Goal: Task Accomplishment & Management: Use online tool/utility

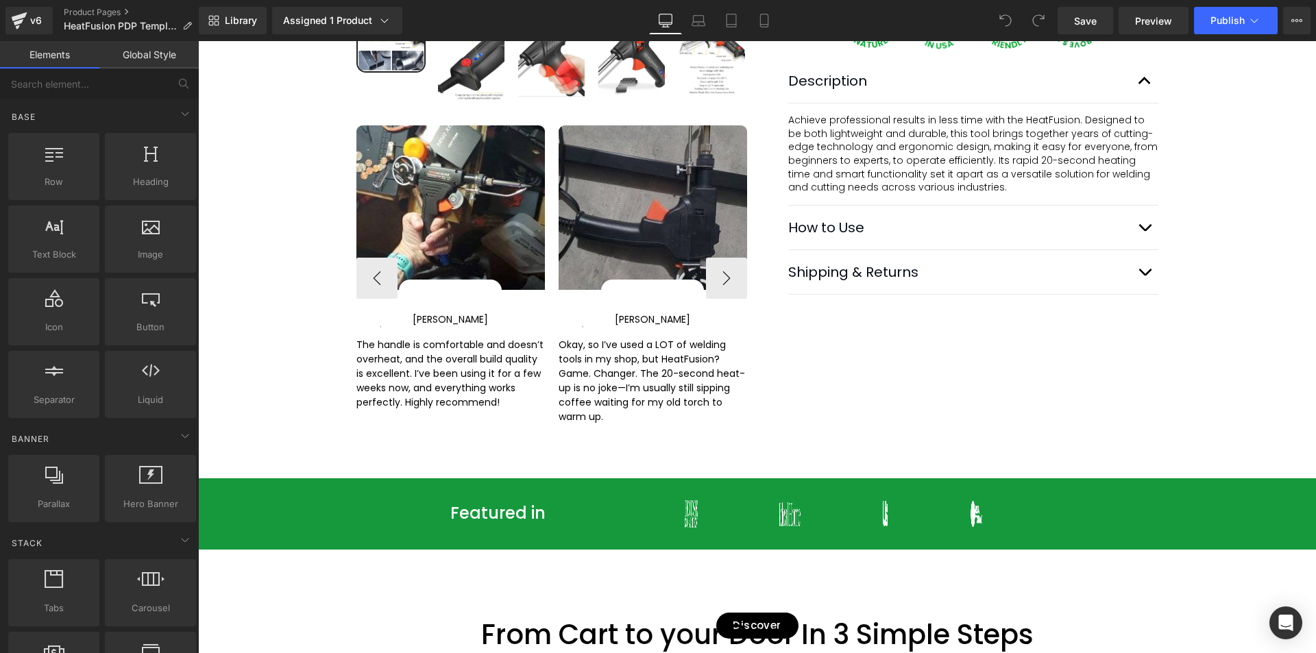
scroll to position [617, 0]
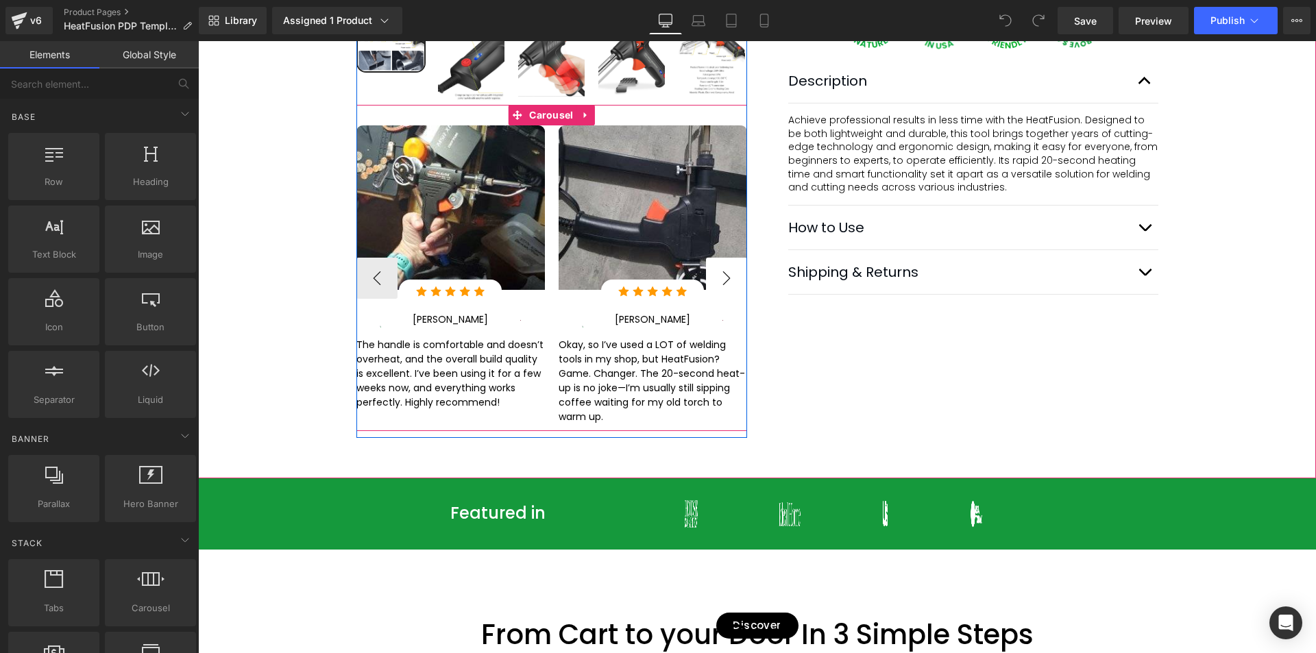
click at [721, 275] on button "›" at bounding box center [726, 278] width 41 height 41
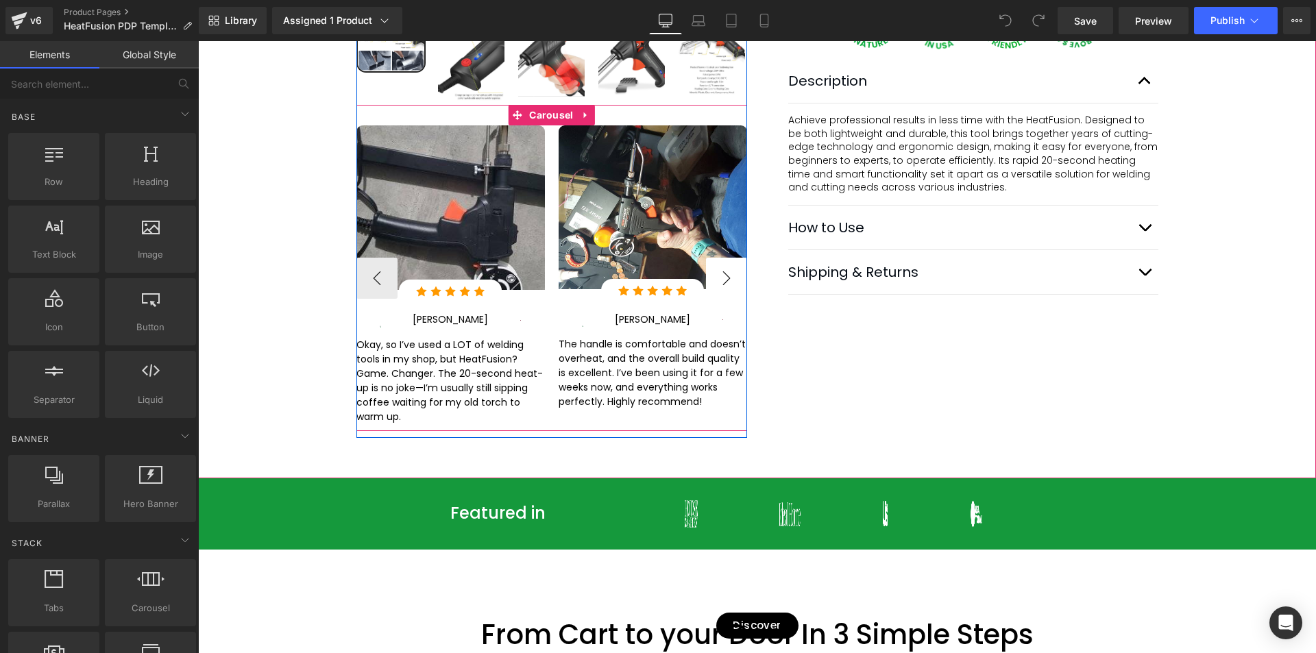
click at [719, 273] on button "›" at bounding box center [726, 278] width 41 height 41
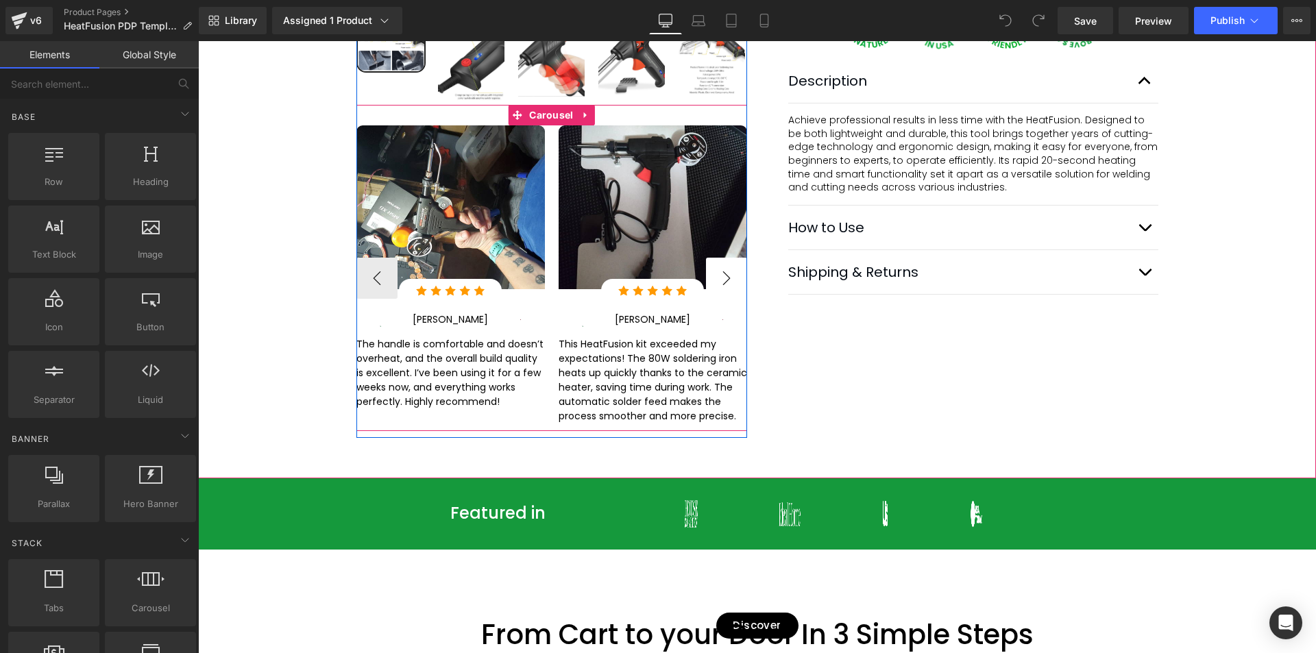
click at [707, 278] on button "›" at bounding box center [726, 278] width 41 height 41
click at [725, 284] on button "›" at bounding box center [726, 278] width 41 height 41
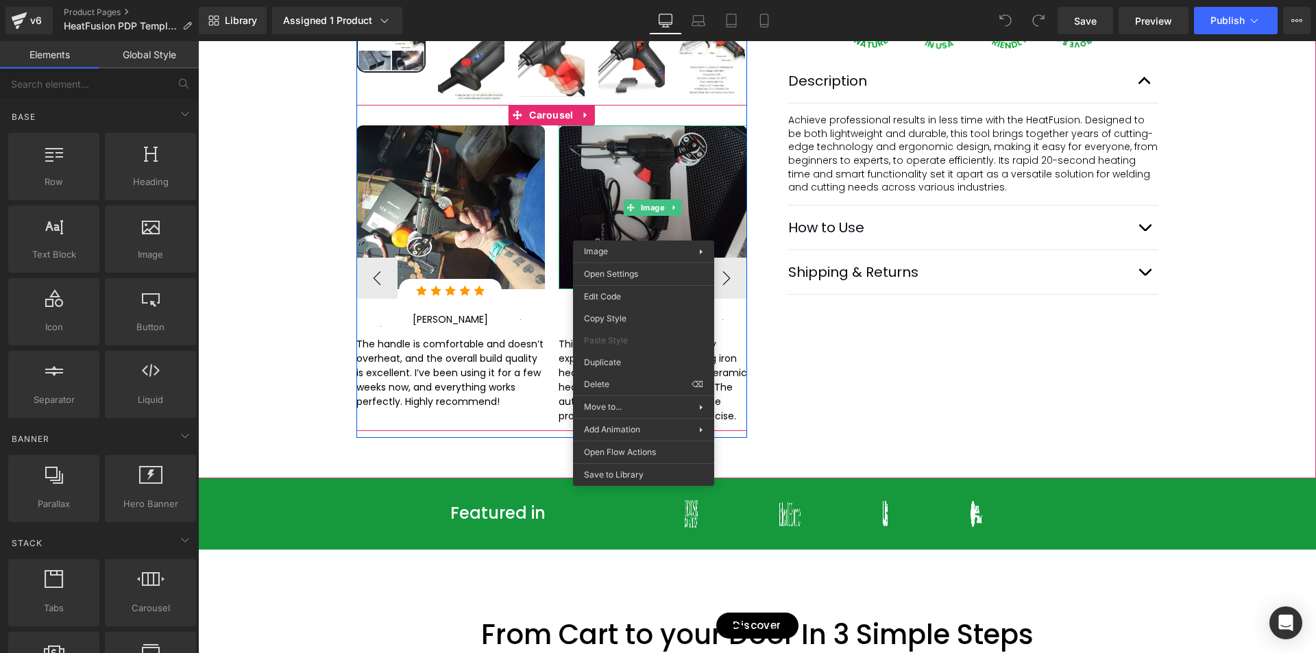
click at [596, 180] on img at bounding box center [653, 207] width 188 height 164
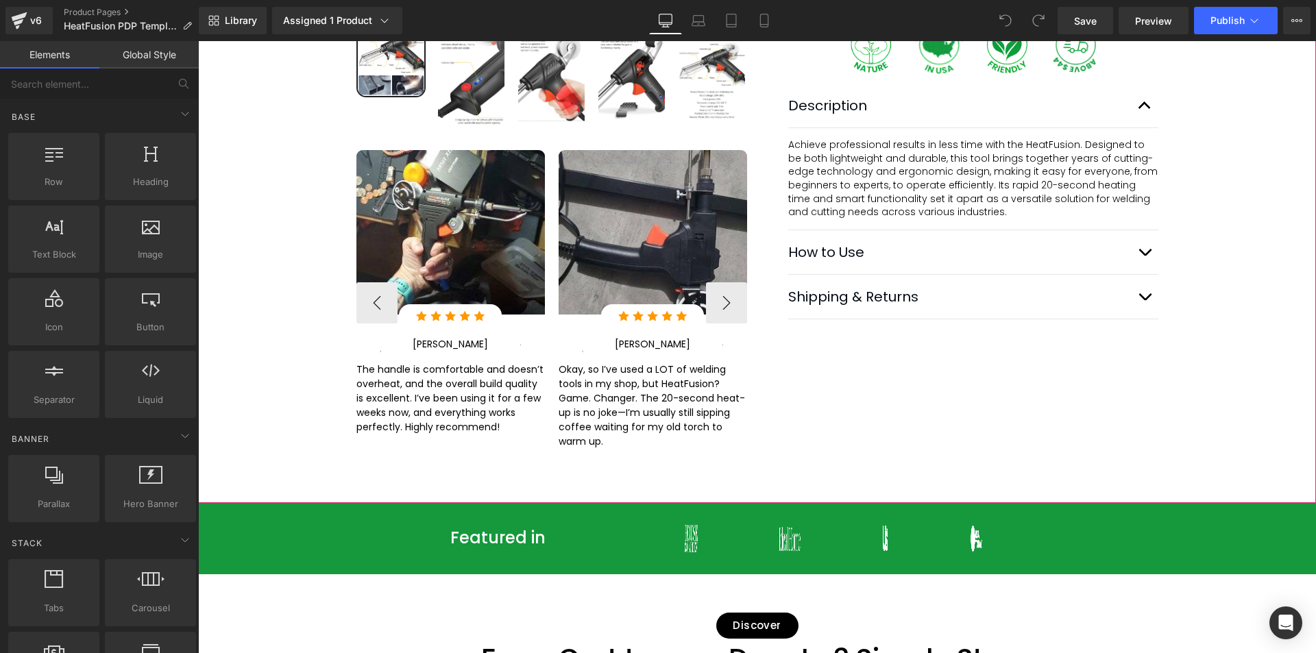
scroll to position [617, 0]
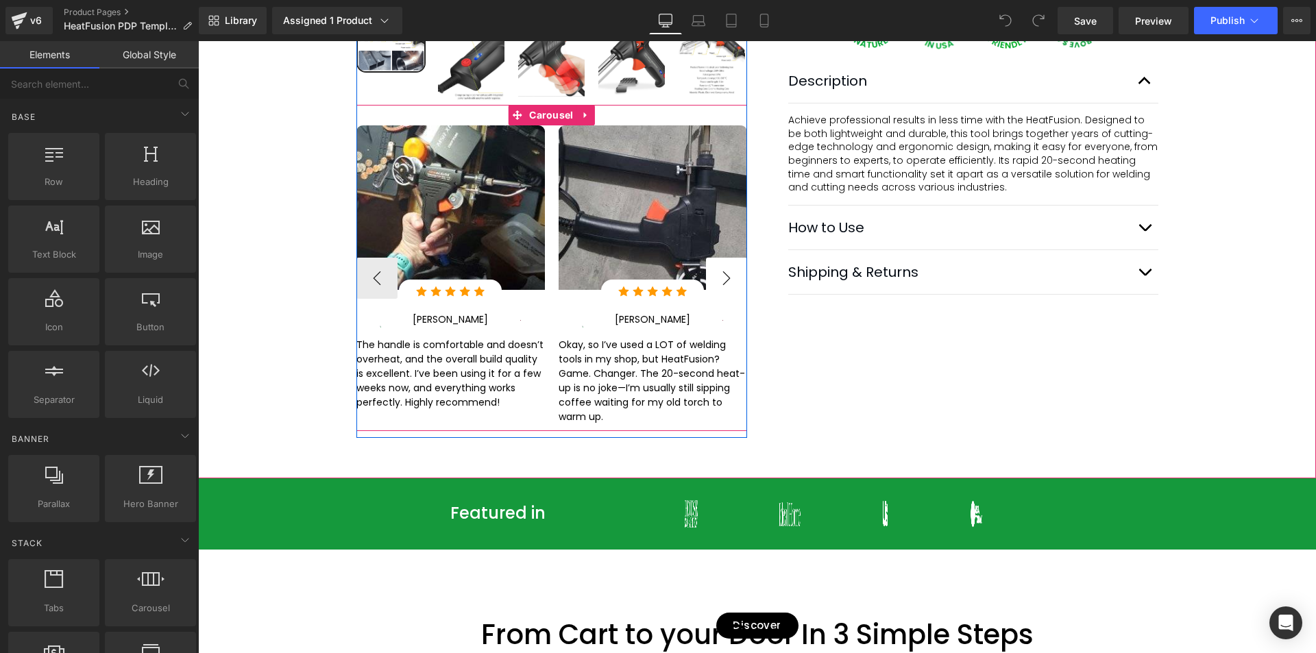
click at [723, 291] on button "›" at bounding box center [726, 278] width 41 height 41
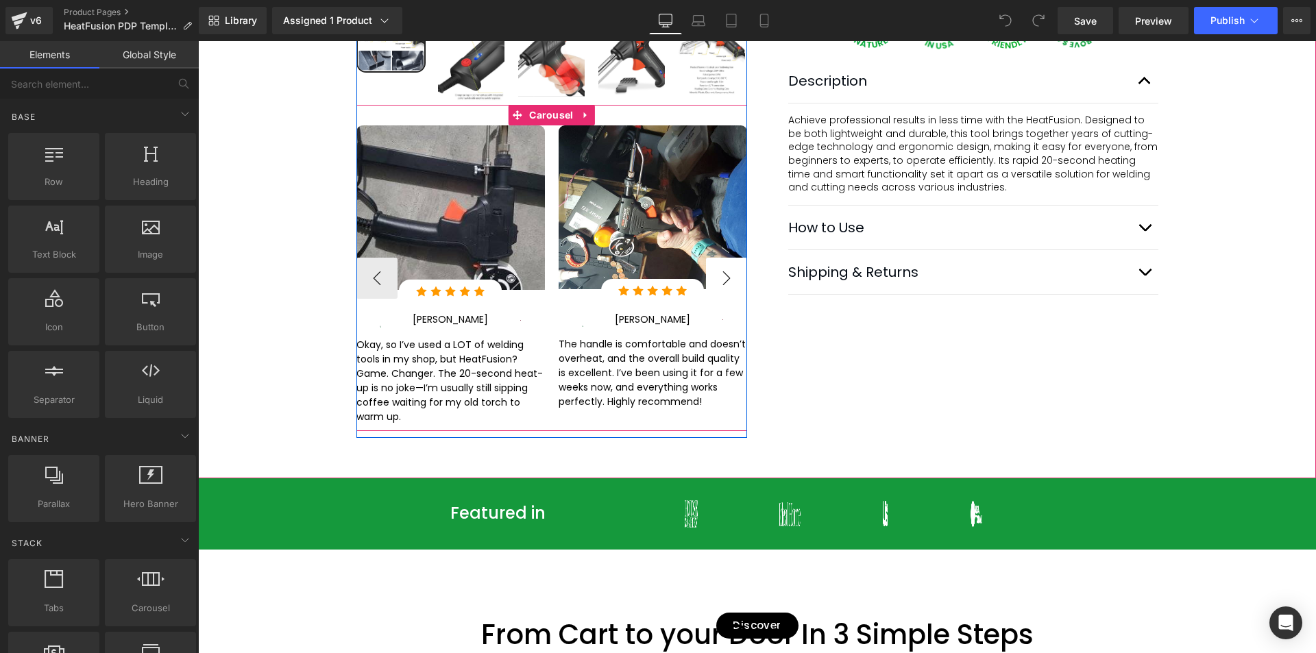
click at [723, 287] on button "›" at bounding box center [726, 278] width 41 height 41
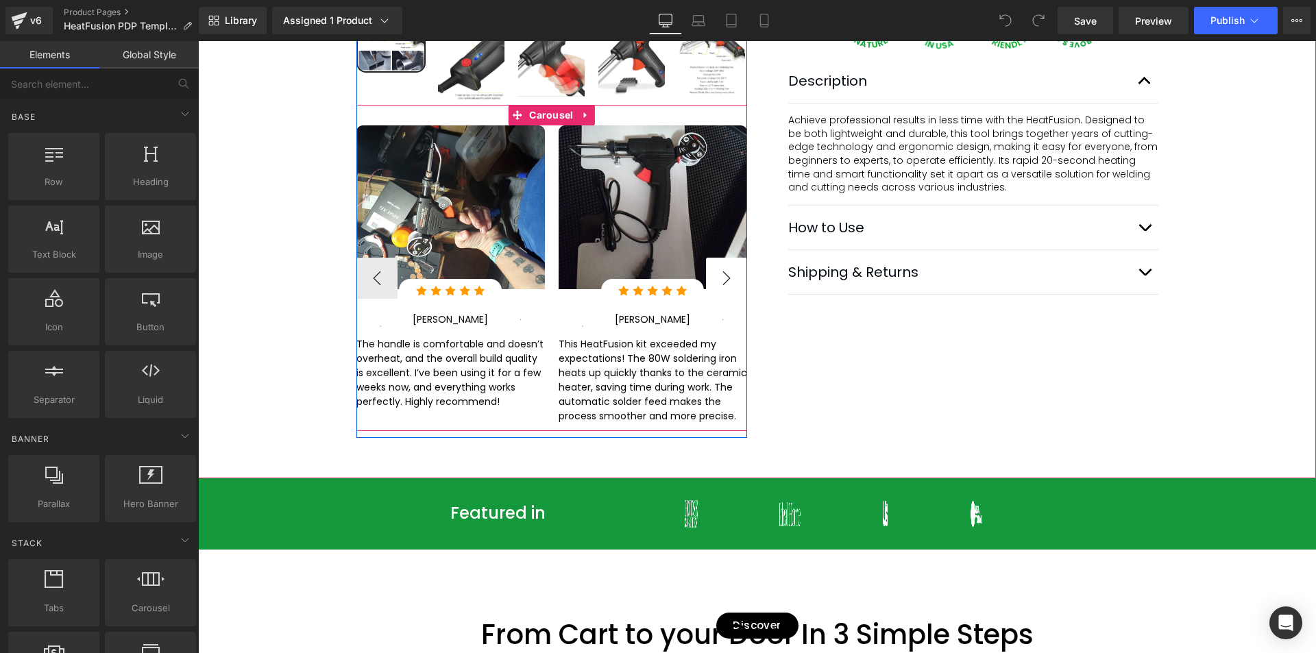
click at [723, 287] on button "›" at bounding box center [726, 278] width 41 height 41
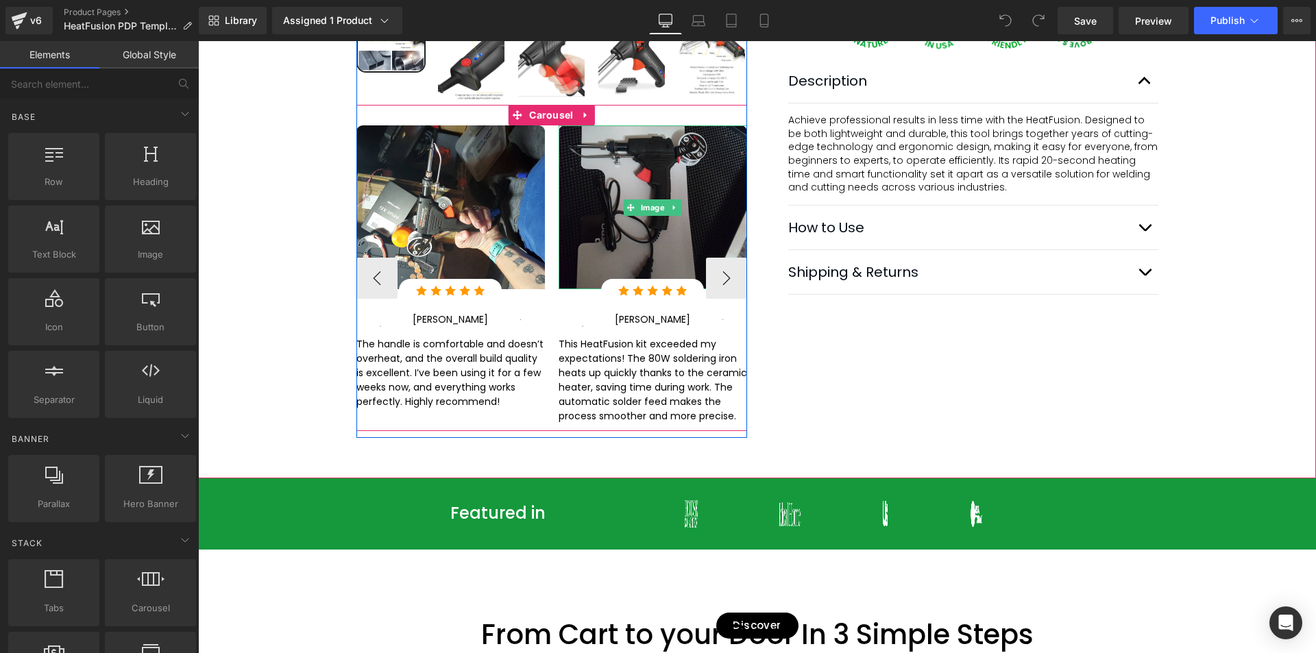
click at [624, 225] on img at bounding box center [653, 207] width 188 height 164
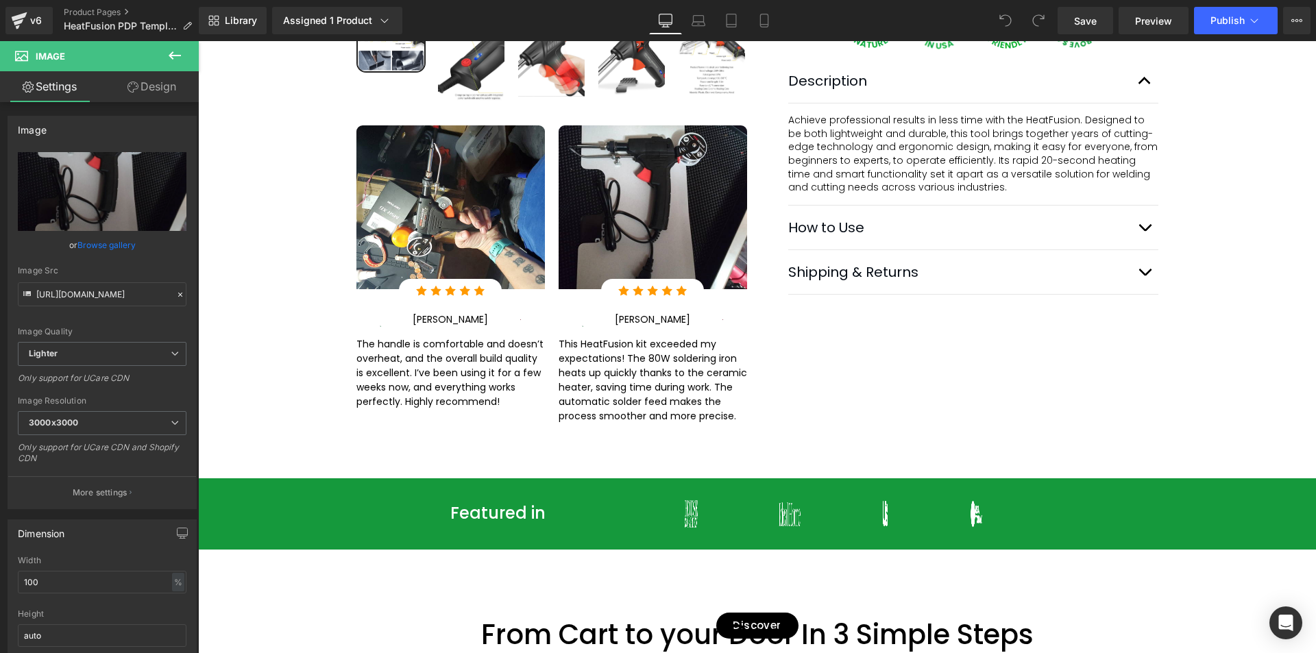
click at [176, 62] on icon at bounding box center [175, 55] width 16 height 16
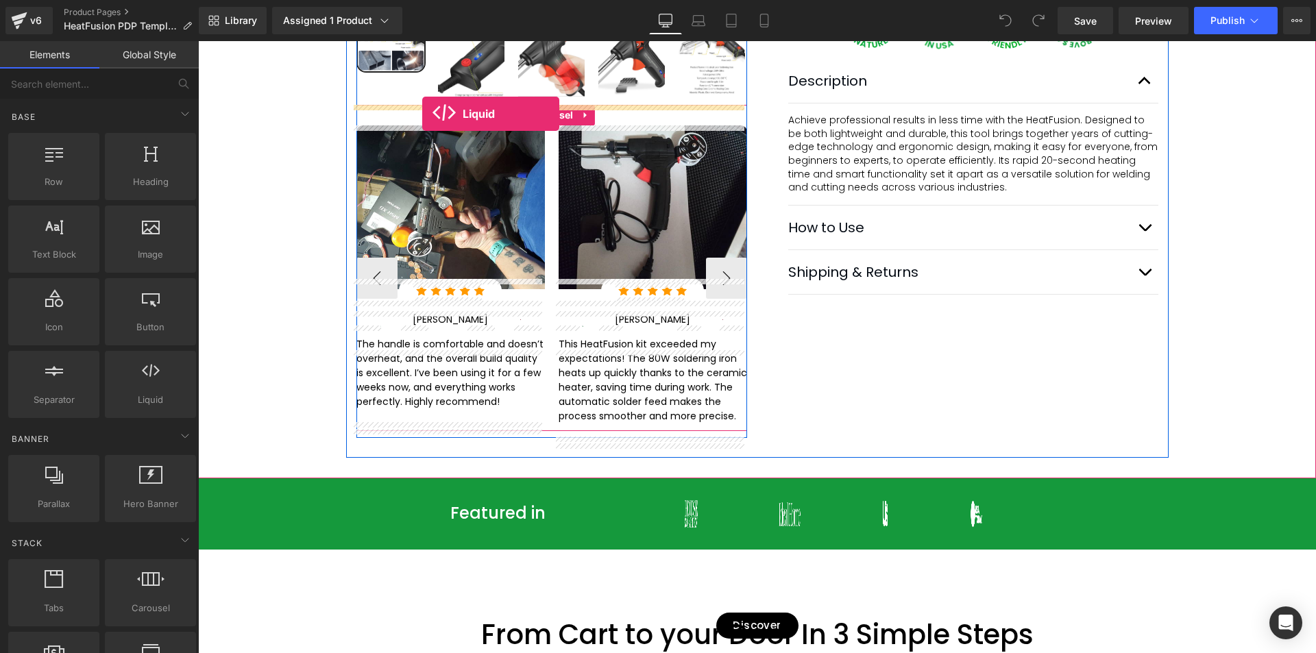
drag, startPoint x: 346, startPoint y: 424, endPoint x: 422, endPoint y: 114, distance: 319.7
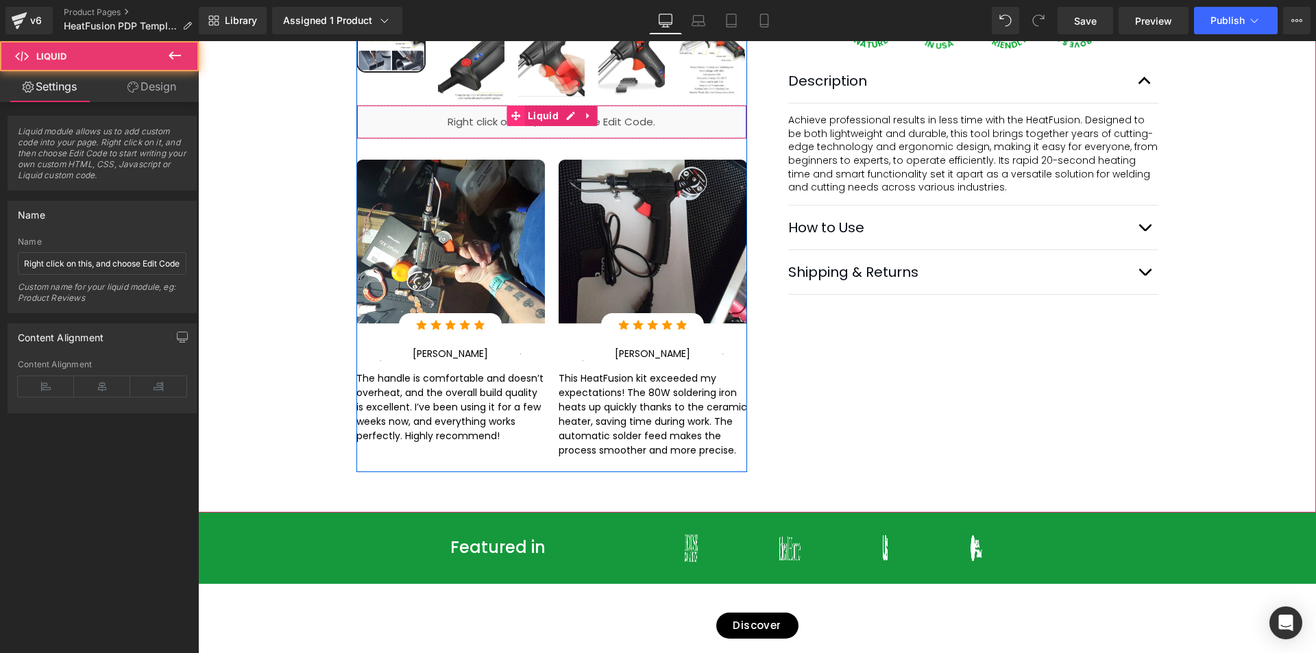
click at [518, 119] on span at bounding box center [516, 116] width 18 height 21
click at [451, 119] on div "Liquid" at bounding box center [551, 122] width 391 height 34
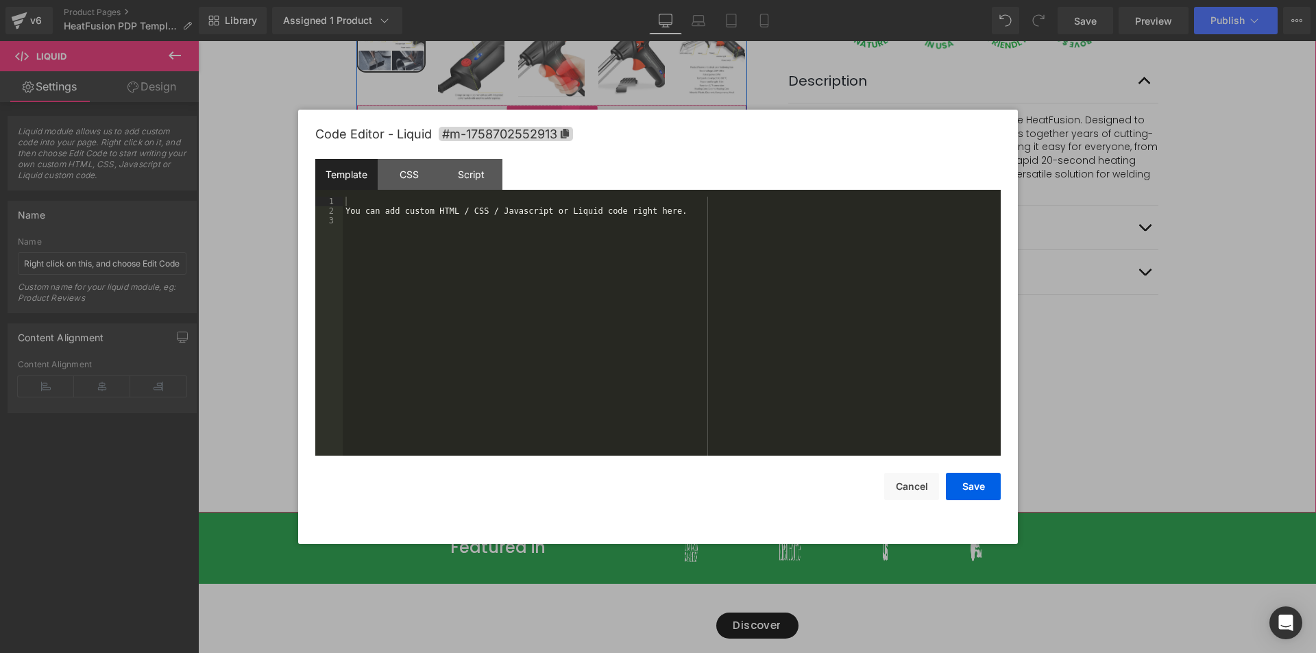
click at [566, 121] on div "Liquid" at bounding box center [551, 122] width 391 height 34
click at [589, 304] on div "You can add custom HTML / CSS / Javascript or Liquid code right here." at bounding box center [672, 336] width 658 height 278
click at [914, 493] on button "Cancel" at bounding box center [911, 486] width 55 height 27
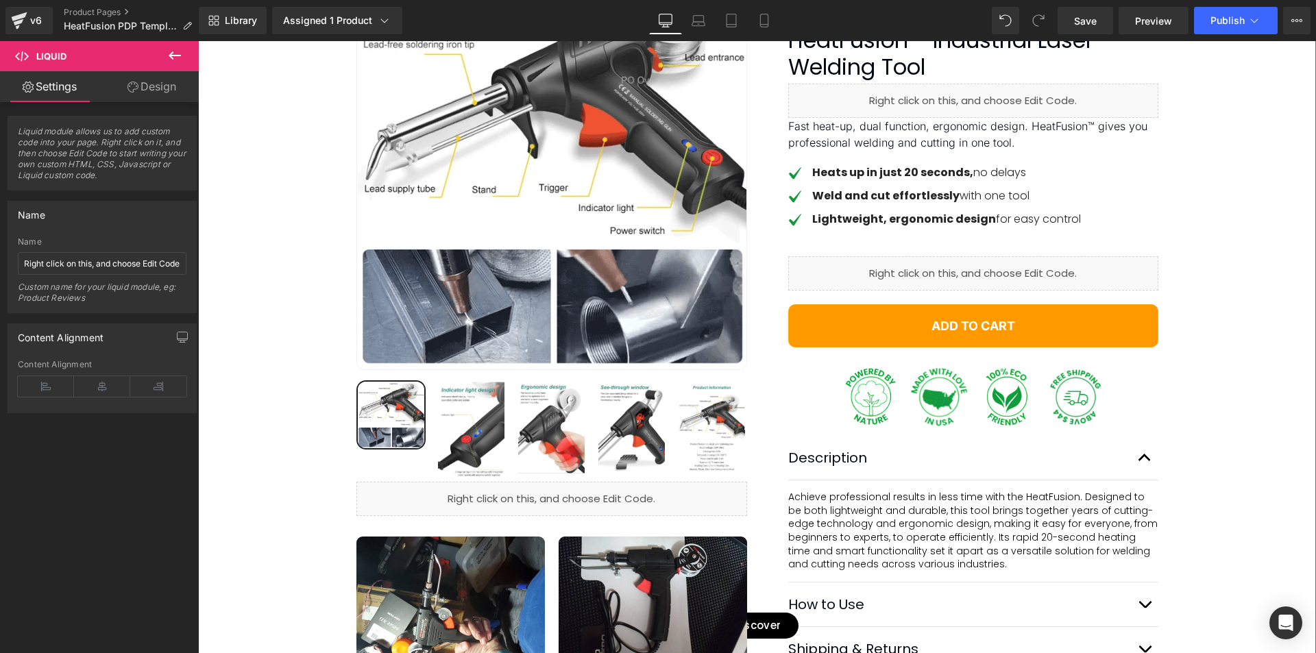
scroll to position [137, 0]
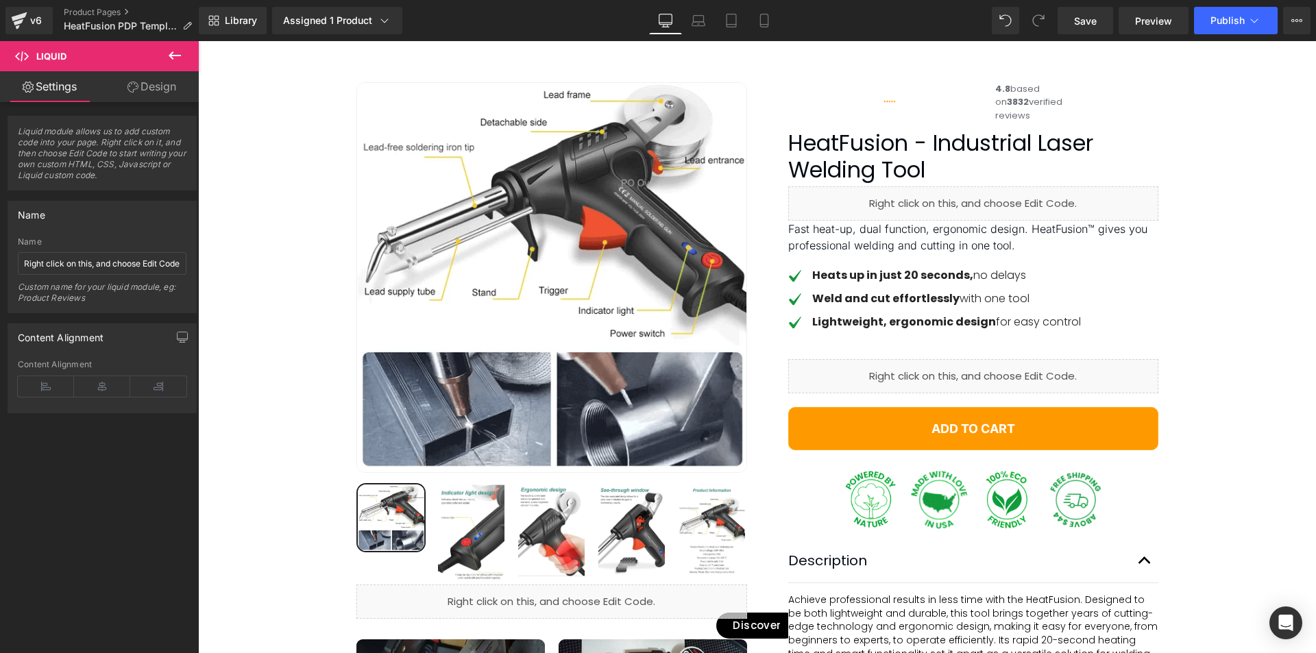
click at [171, 63] on icon at bounding box center [175, 55] width 16 height 16
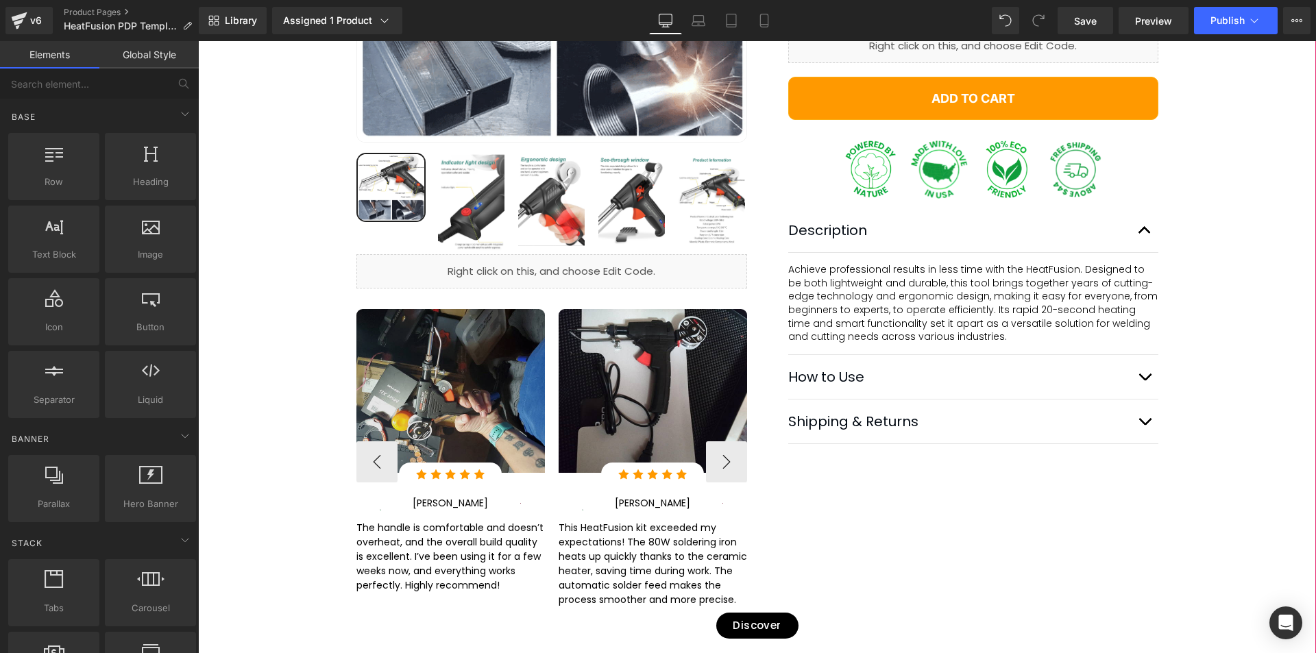
scroll to position [480, 0]
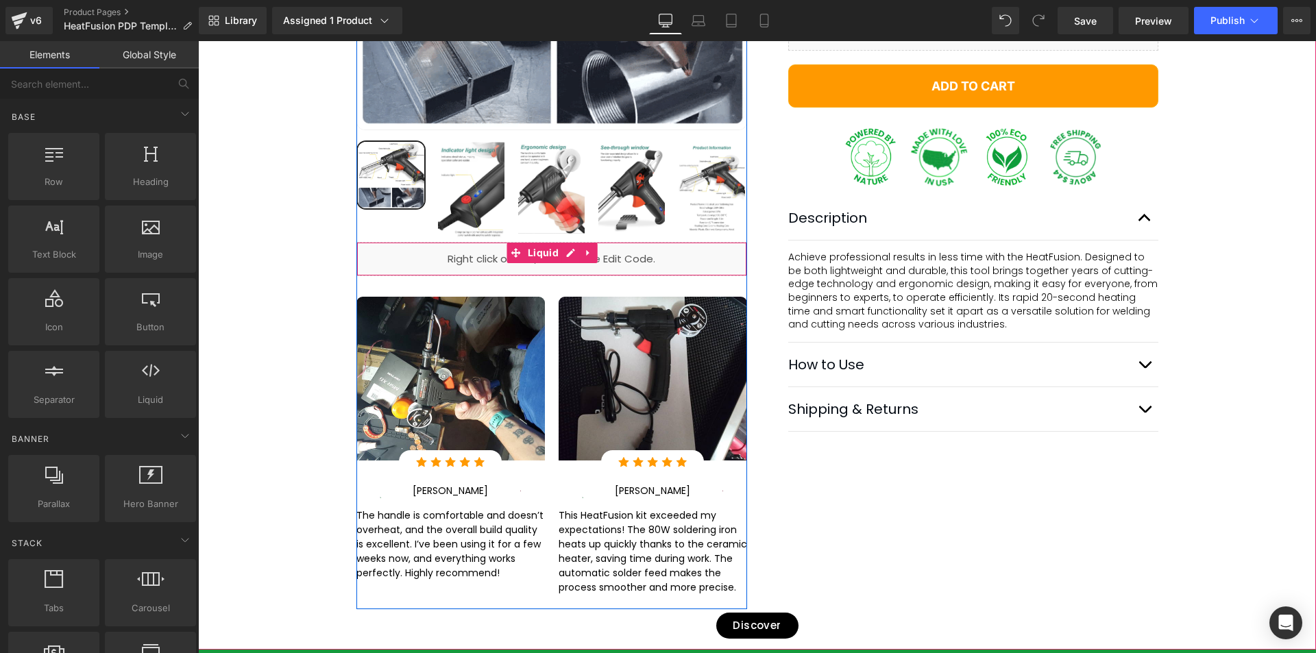
click at [587, 251] on icon at bounding box center [588, 253] width 3 height 6
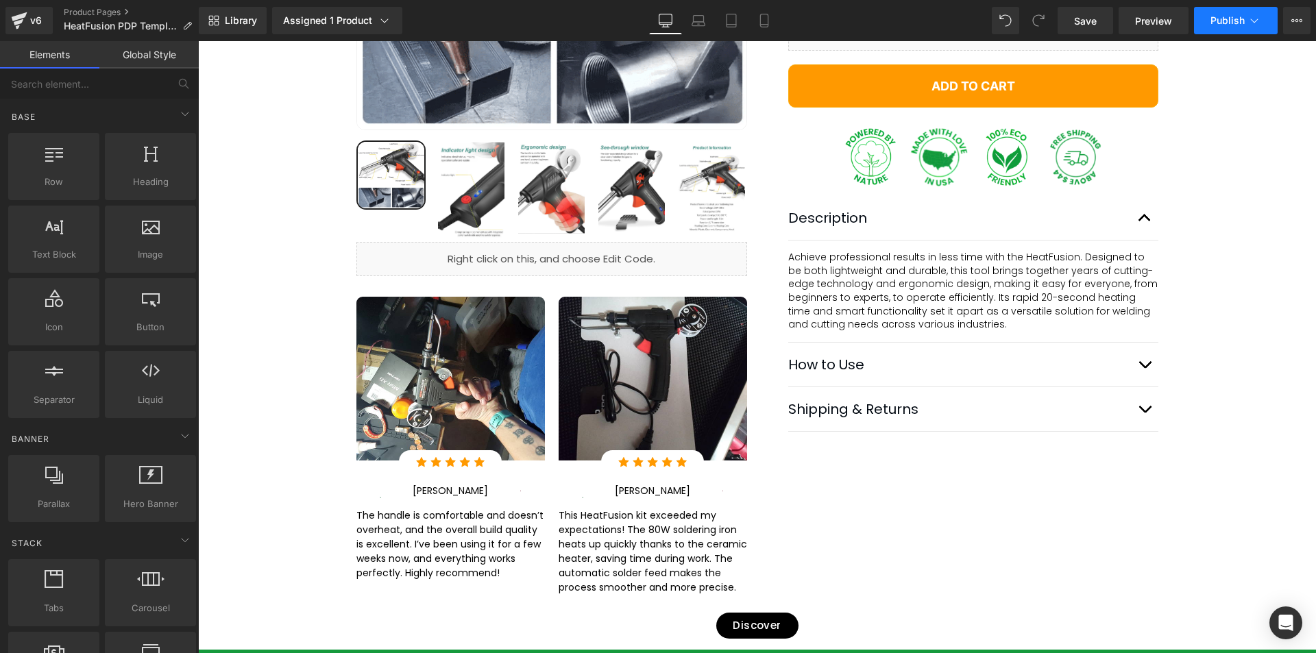
click at [1260, 26] on icon at bounding box center [1254, 21] width 14 height 14
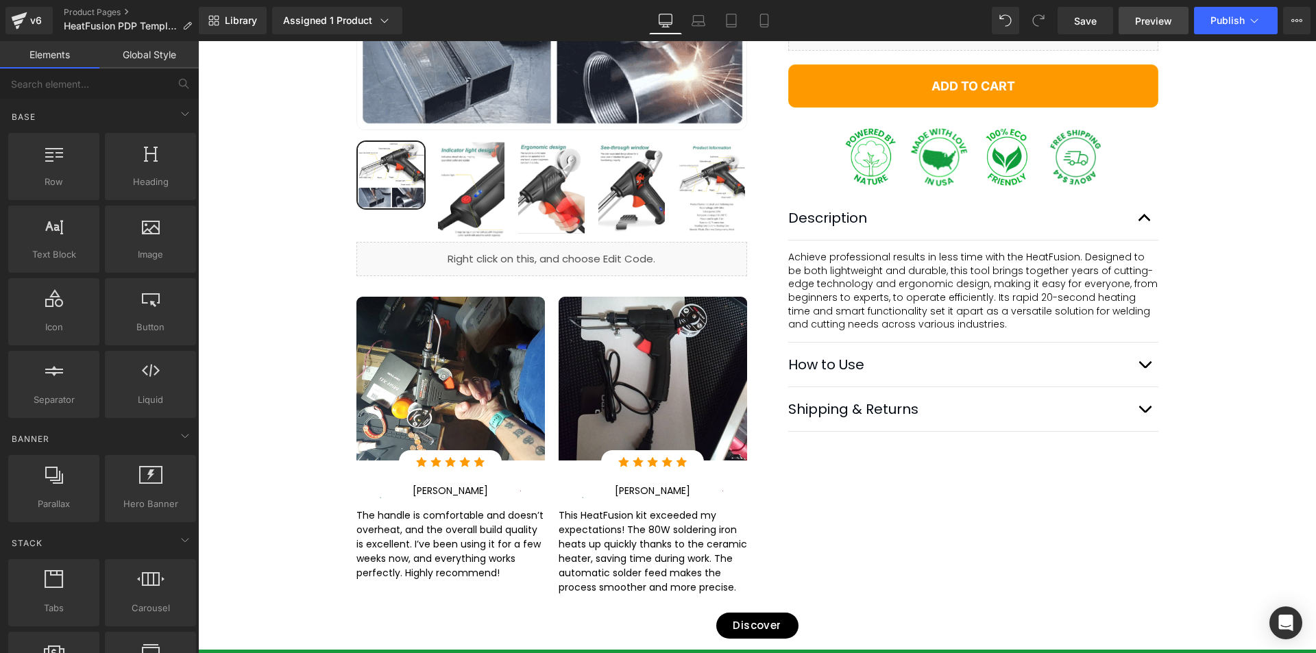
click at [1155, 29] on link "Preview" at bounding box center [1154, 20] width 70 height 27
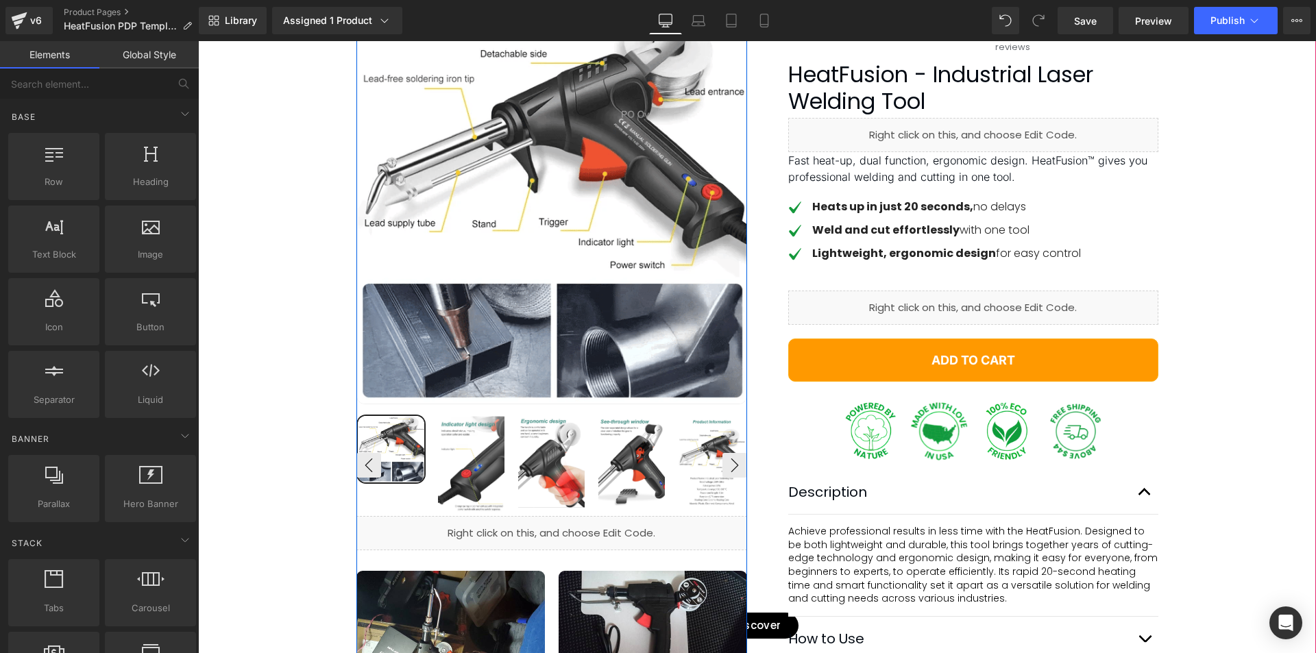
scroll to position [0, 0]
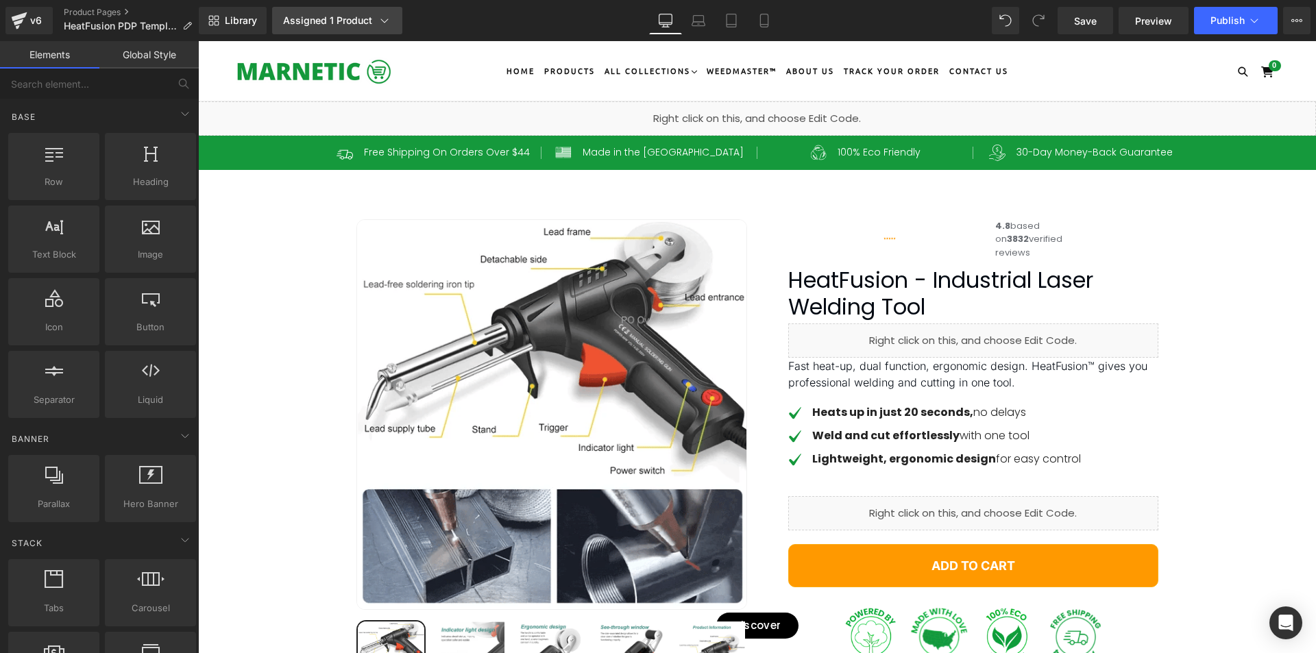
click at [330, 16] on div "Assigned 1 Product" at bounding box center [337, 21] width 108 height 14
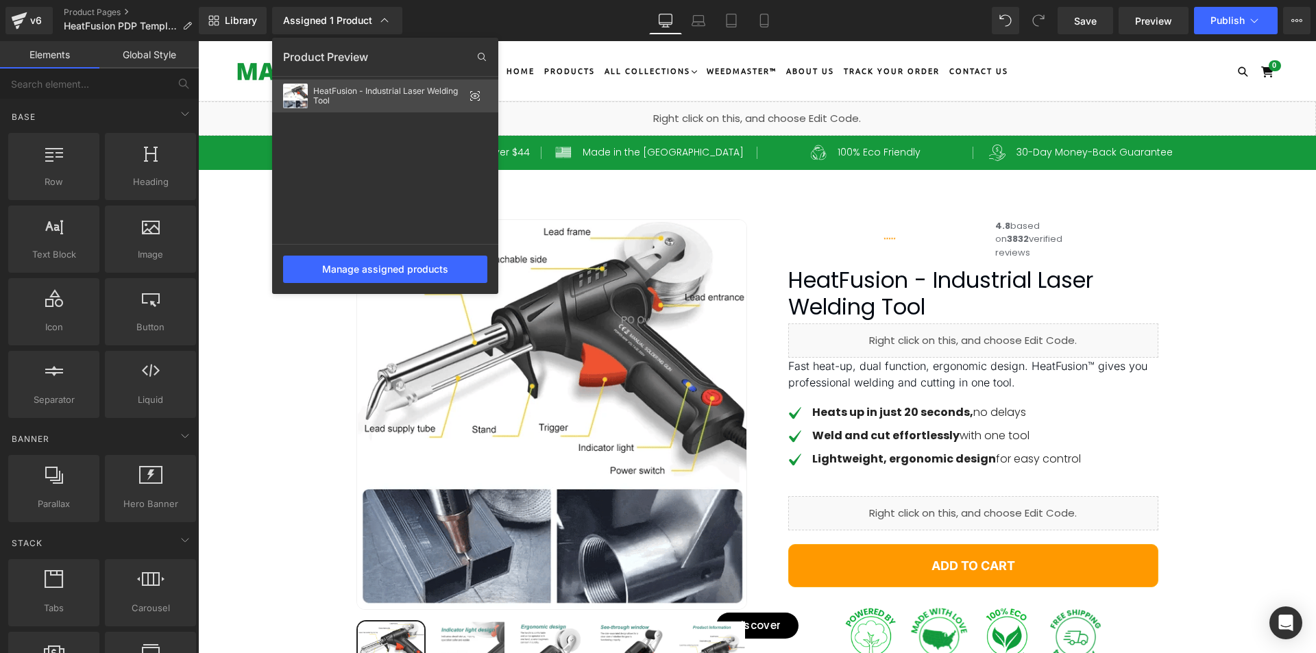
click at [473, 96] on icon at bounding box center [474, 95] width 11 height 11
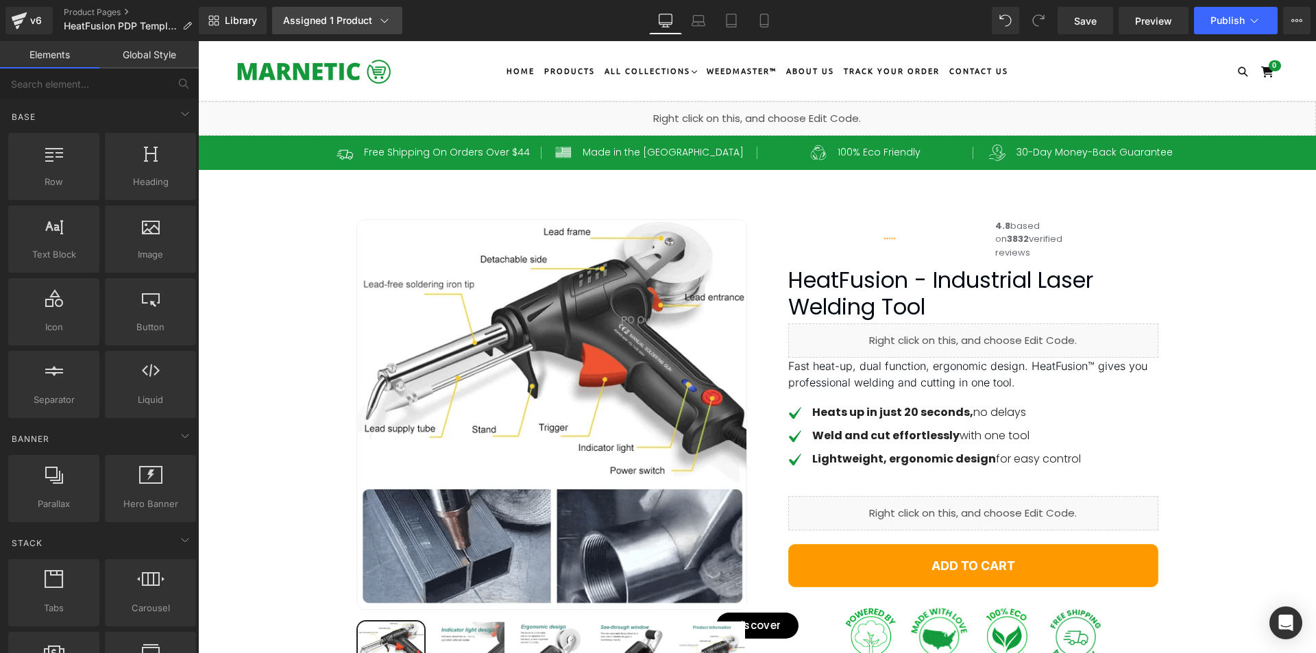
click at [345, 27] on link "Assigned 1 Product" at bounding box center [337, 20] width 130 height 27
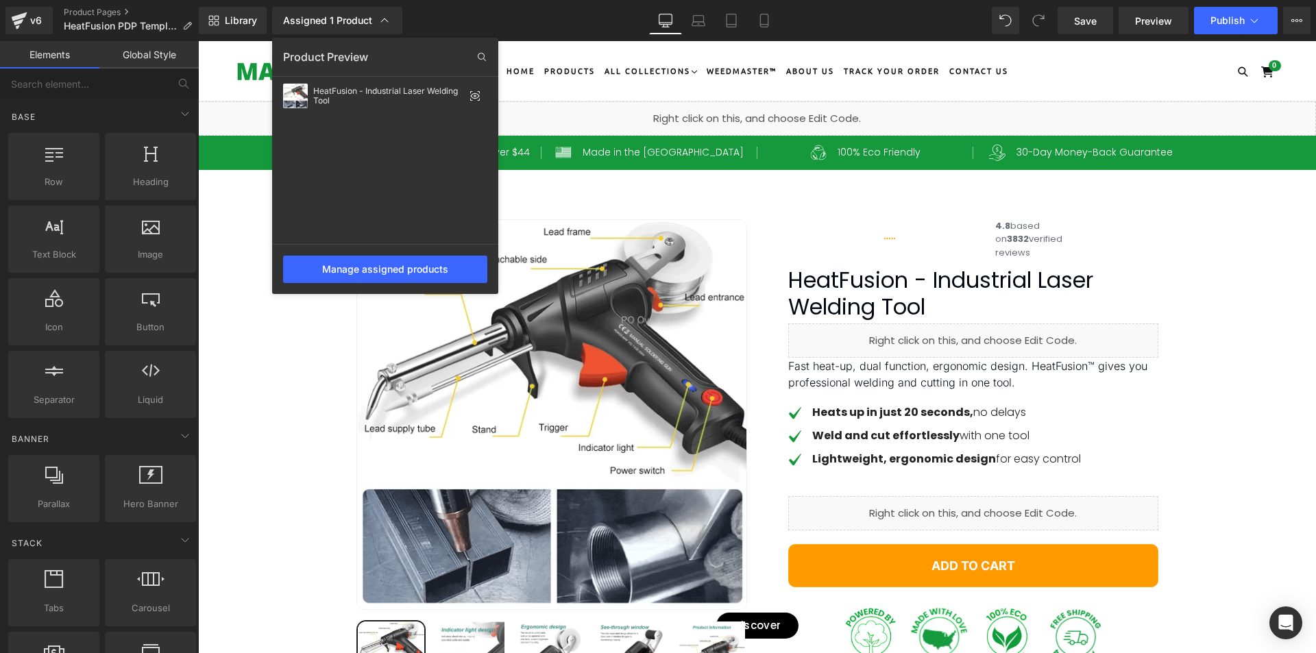
click at [1216, 332] on div at bounding box center [757, 347] width 1118 height 612
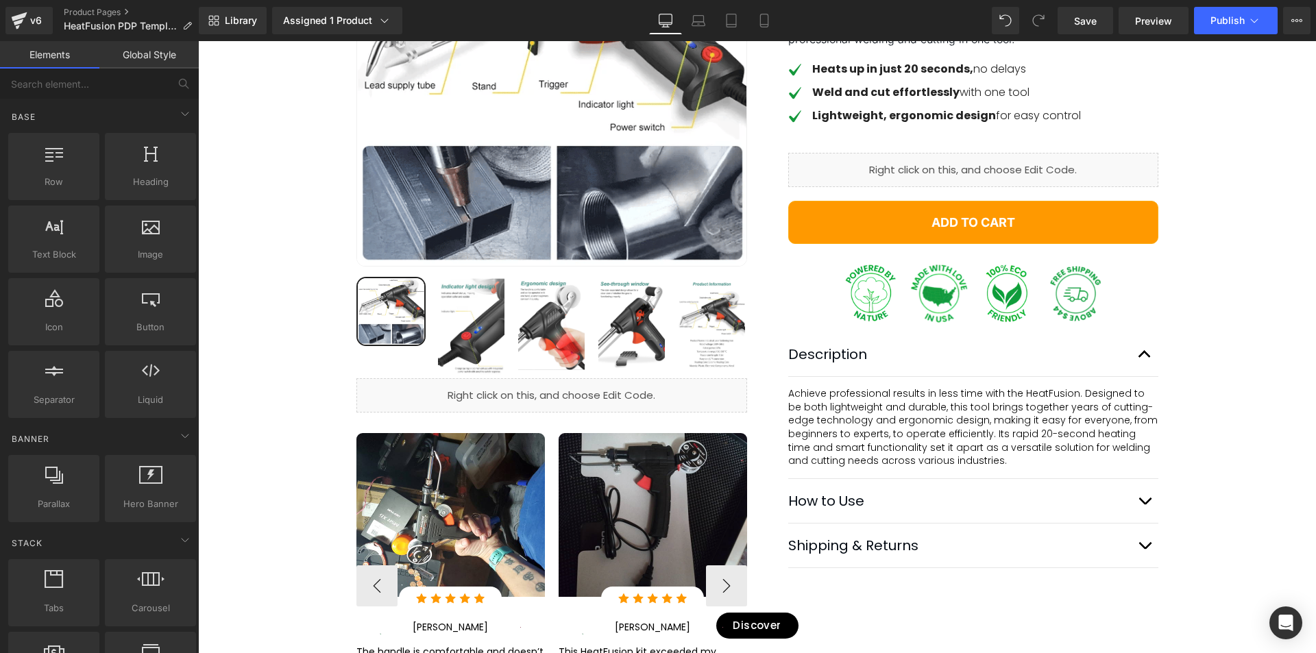
scroll to position [343, 0]
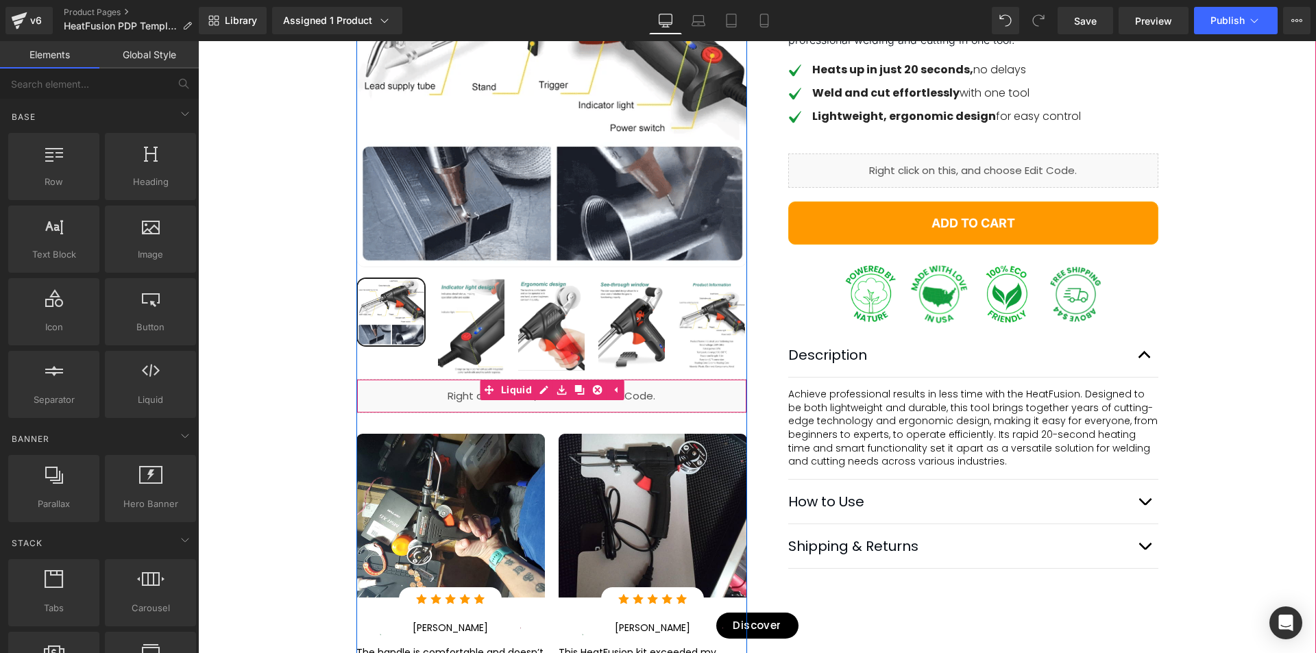
click at [431, 400] on div "Liquid" at bounding box center [551, 396] width 391 height 34
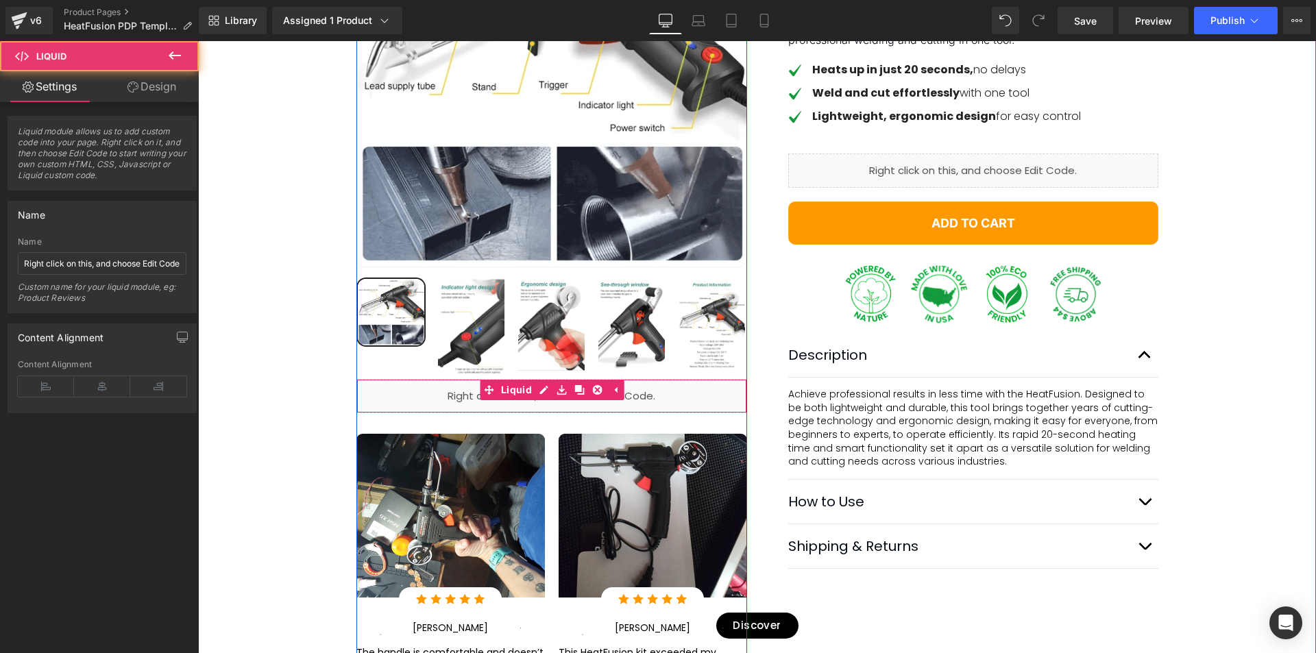
click at [682, 398] on div "Liquid" at bounding box center [551, 396] width 391 height 34
